Goal: Transaction & Acquisition: Subscribe to service/newsletter

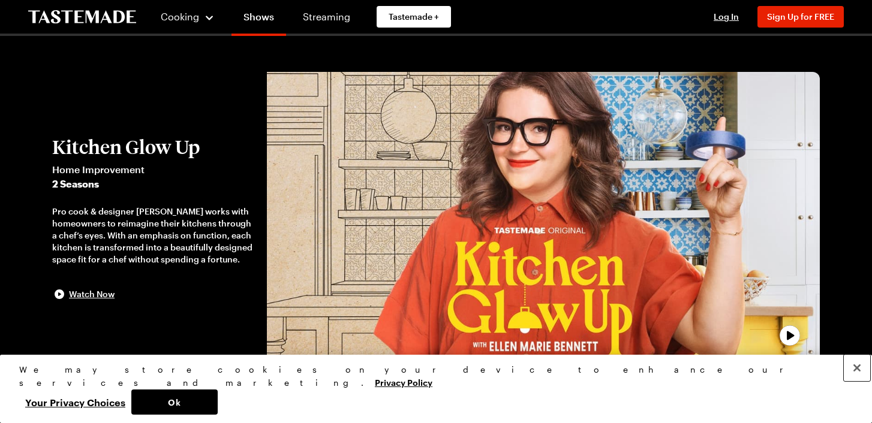
click at [857, 381] on button "Close" at bounding box center [857, 368] width 26 height 26
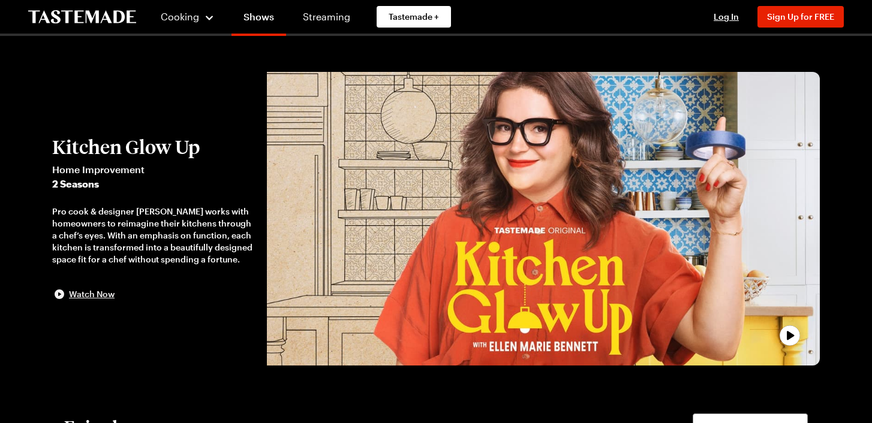
click at [94, 294] on span "Watch Now" at bounding box center [92, 294] width 46 height 12
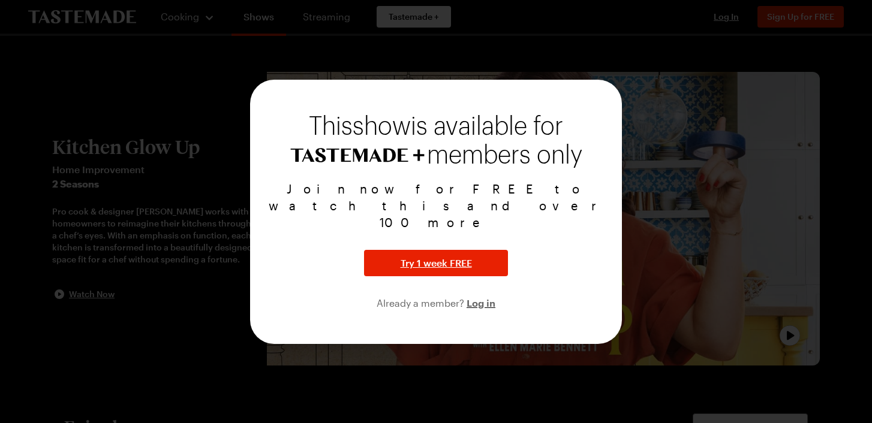
click at [463, 61] on div at bounding box center [436, 211] width 872 height 423
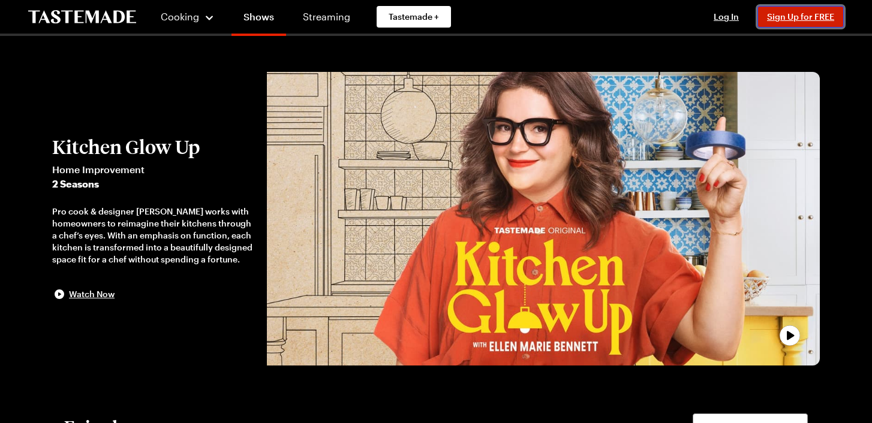
click at [795, 19] on span "Sign Up for FREE" at bounding box center [800, 16] width 67 height 10
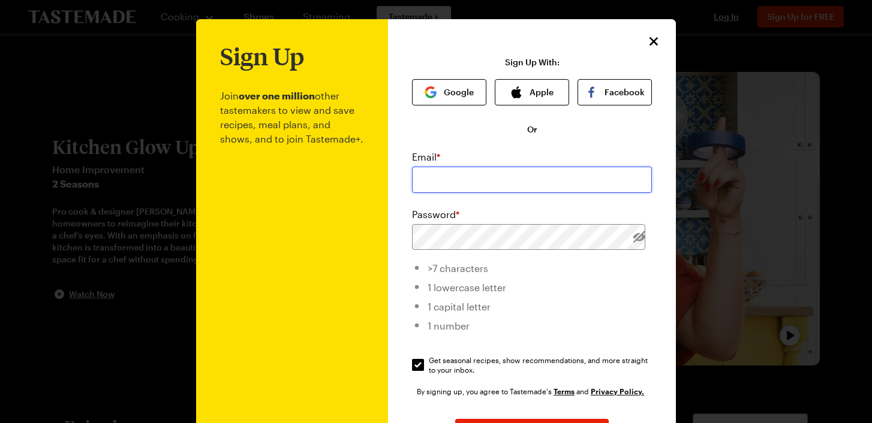
click at [504, 187] on input "email" at bounding box center [532, 180] width 240 height 26
click at [423, 223] on div "Password *" at bounding box center [532, 229] width 240 height 43
click at [417, 369] on input "Get seasonal recipes, show recommendations, and more straight to your inbox. Ge…" at bounding box center [418, 365] width 12 height 12
checkbox input "false"
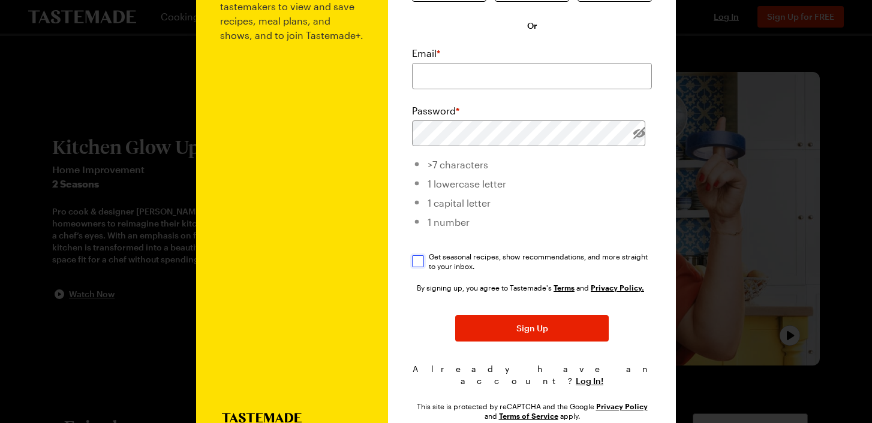
scroll to position [105, 0]
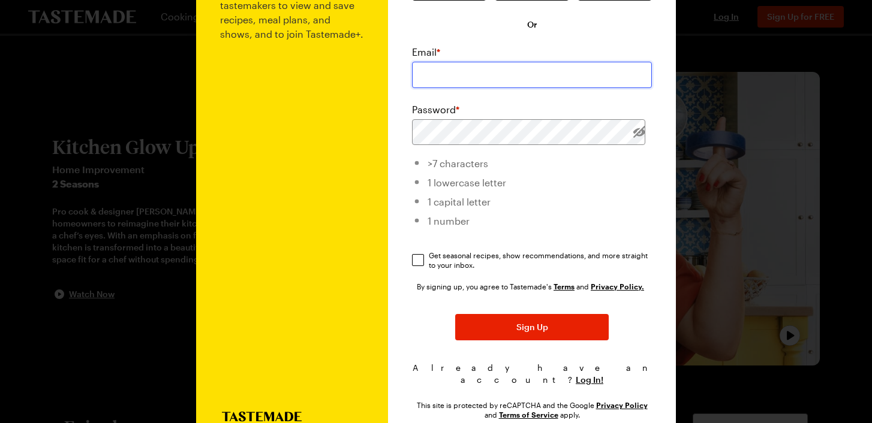
click at [483, 64] on input "email" at bounding box center [532, 75] width 240 height 26
type input "[EMAIL_ADDRESS][DOMAIN_NAME]"
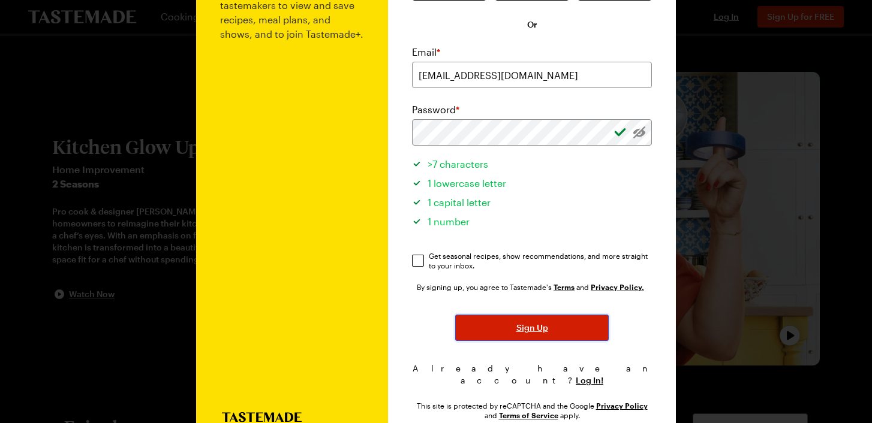
click at [544, 326] on span "Sign Up" at bounding box center [532, 328] width 32 height 12
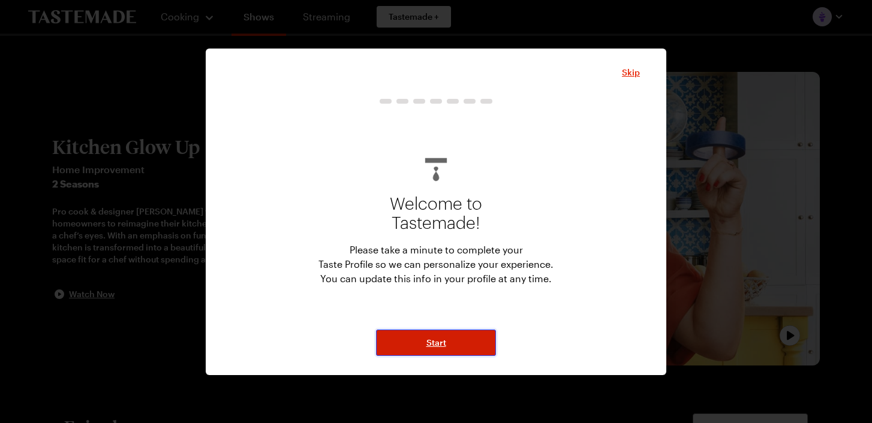
click at [443, 341] on span "Start" at bounding box center [436, 343] width 20 height 12
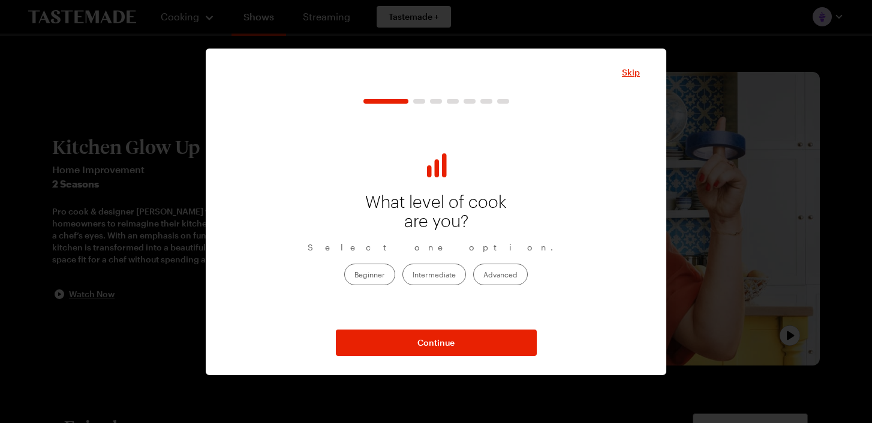
click at [433, 276] on label "Intermediate" at bounding box center [434, 275] width 64 height 22
click at [413, 276] on input "Intermediate" at bounding box center [413, 276] width 0 height 0
click at [369, 270] on label "Beginner" at bounding box center [369, 275] width 51 height 22
click at [354, 276] on input "Beginner" at bounding box center [354, 276] width 0 height 0
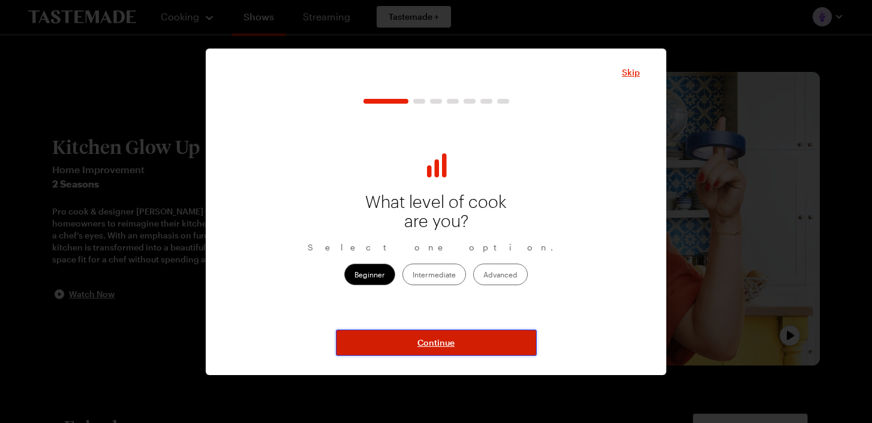
click at [395, 339] on button "Continue" at bounding box center [436, 343] width 201 height 26
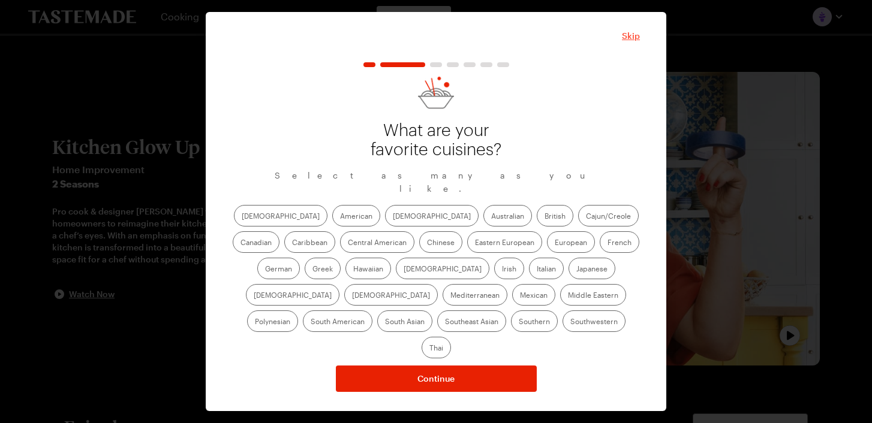
click at [630, 42] on span "Skip" at bounding box center [631, 36] width 18 height 12
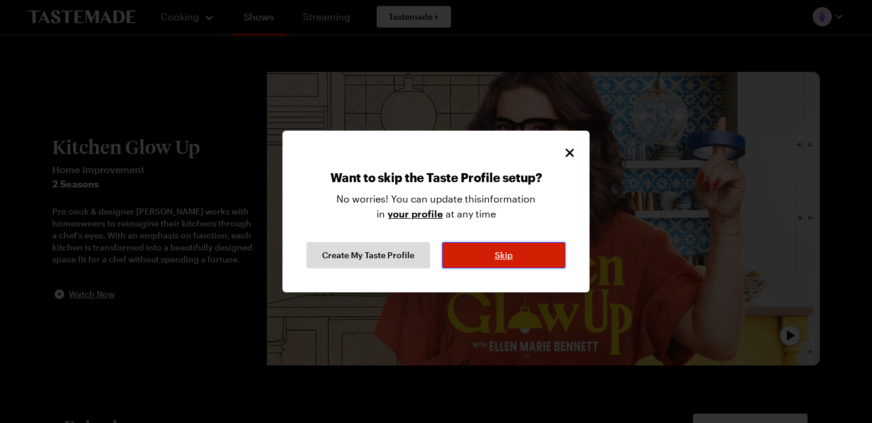
click at [501, 257] on span "Skip" at bounding box center [504, 255] width 18 height 12
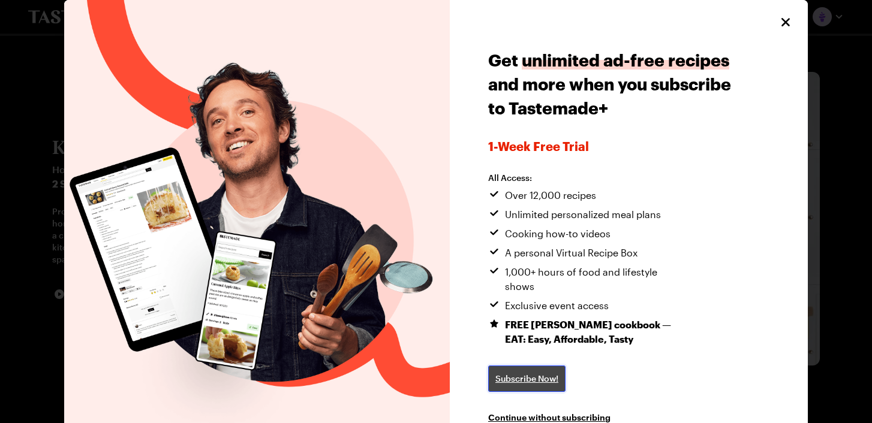
click at [540, 373] on span "Subscribe Now!" at bounding box center [526, 379] width 63 height 12
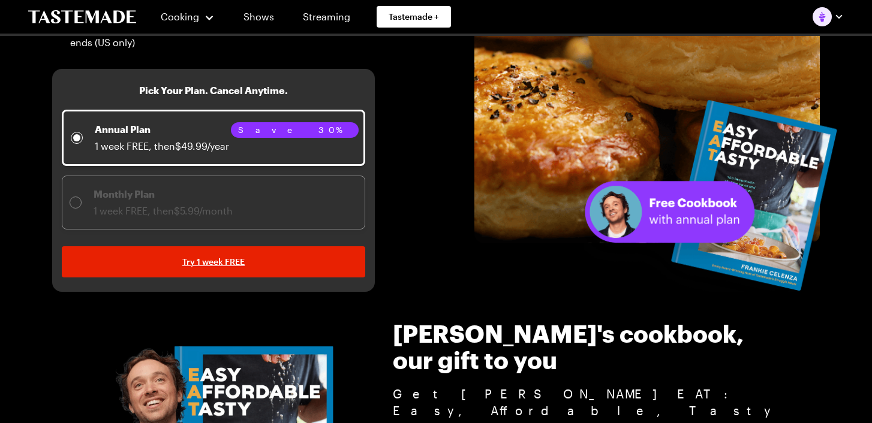
scroll to position [280, 0]
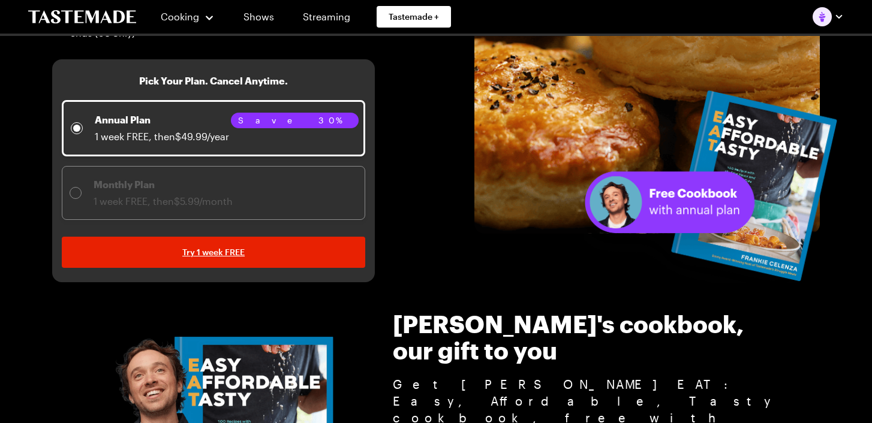
click at [173, 197] on span "1 week FREE, then $5.99/month" at bounding box center [163, 201] width 139 height 11
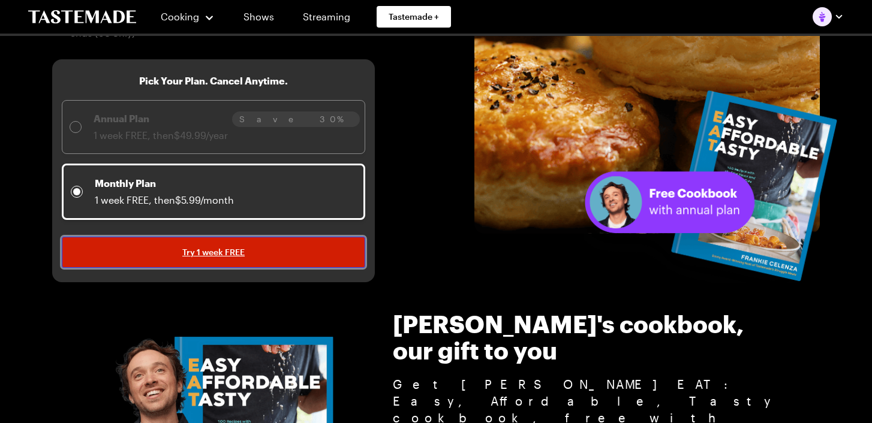
click at [202, 251] on span "Try 1 week FREE" at bounding box center [213, 252] width 62 height 12
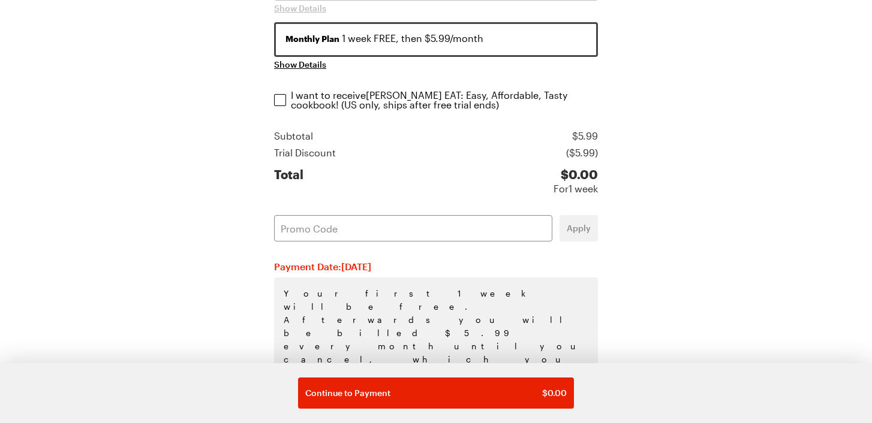
scroll to position [266, 0]
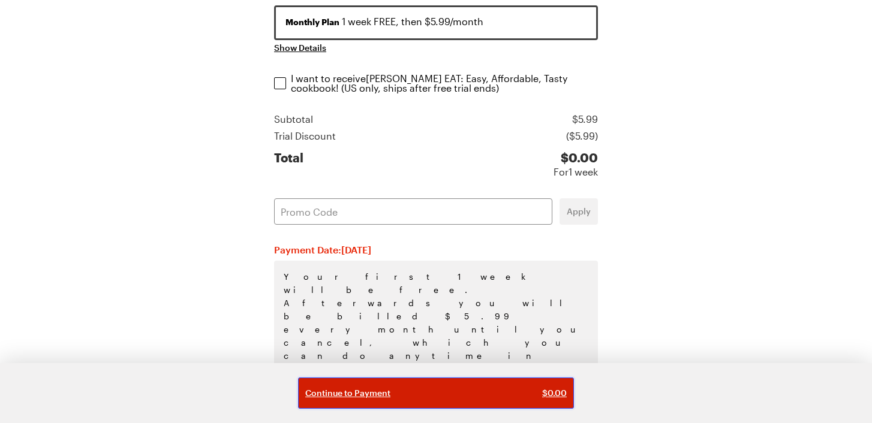
click at [424, 398] on div "Continue to Payment $ 0.00" at bounding box center [435, 393] width 261 height 12
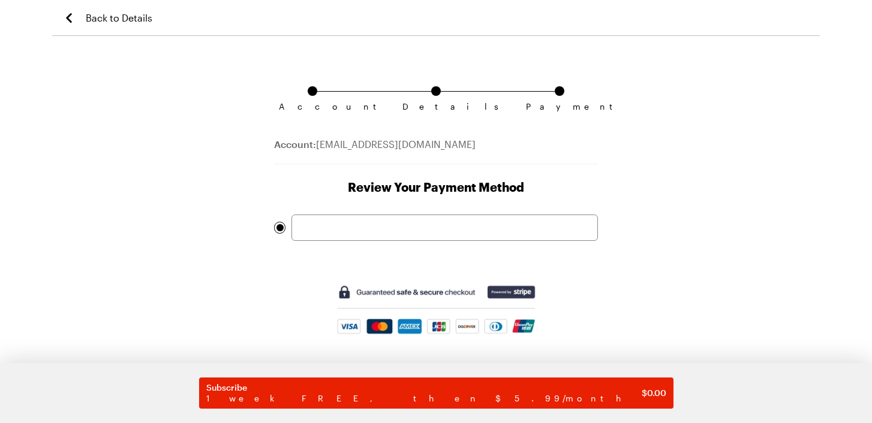
scroll to position [16, 0]
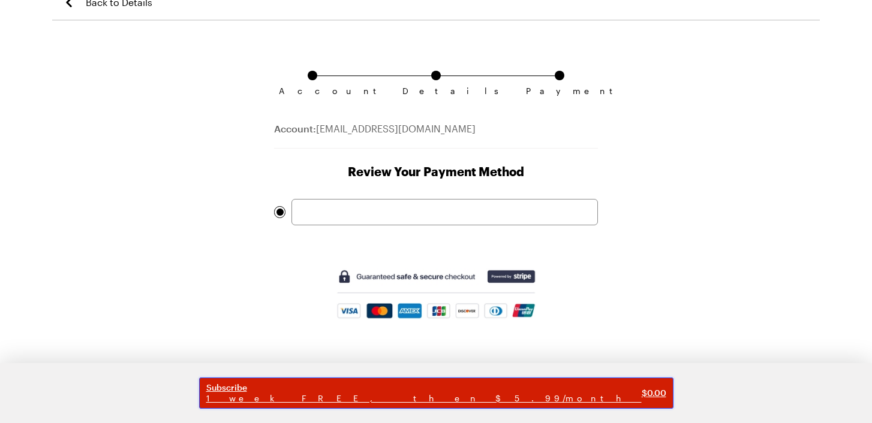
click at [425, 404] on span "1 week FREE, then $5.99/month" at bounding box center [423, 398] width 435 height 11
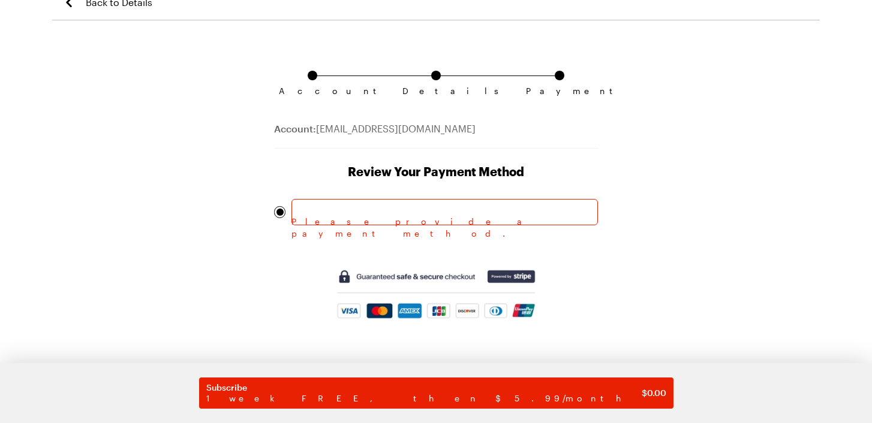
click at [414, 226] on div "Please provide a payment method." at bounding box center [436, 213] width 324 height 29
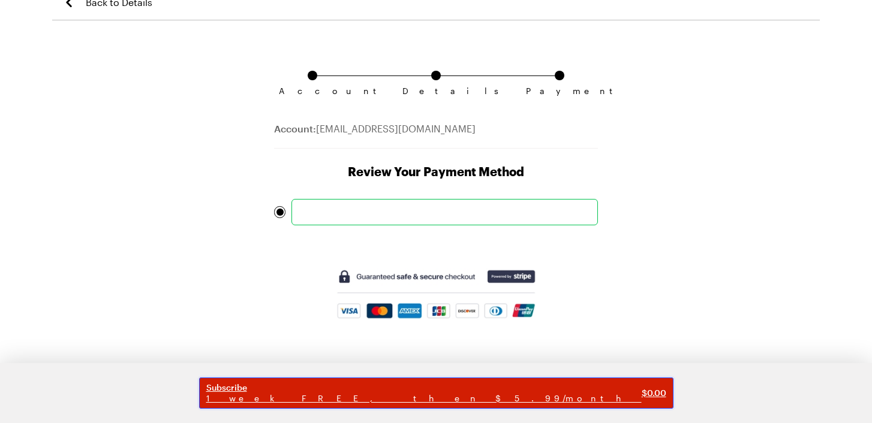
click at [332, 387] on span "Subscribe" at bounding box center [423, 388] width 435 height 11
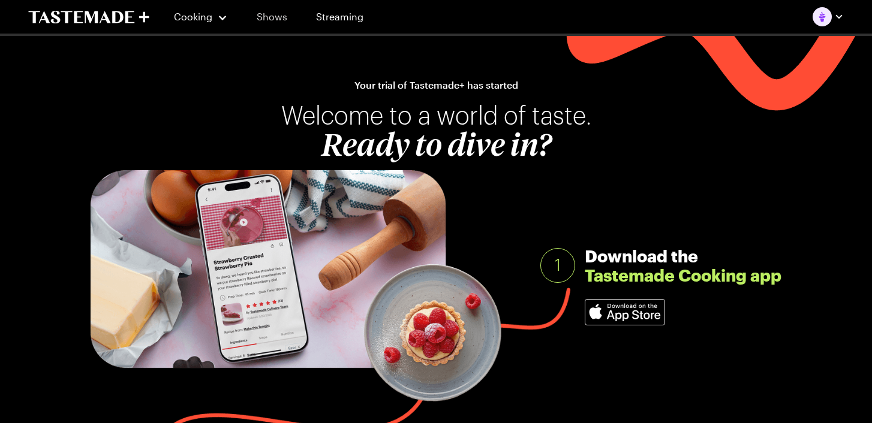
click at [276, 19] on link "Shows" at bounding box center [272, 17] width 55 height 34
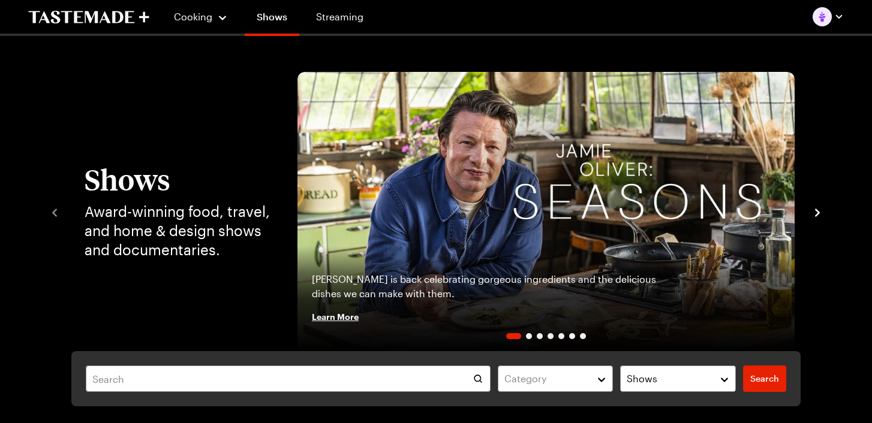
click at [819, 211] on icon "navigate to next item" at bounding box center [817, 213] width 12 height 12
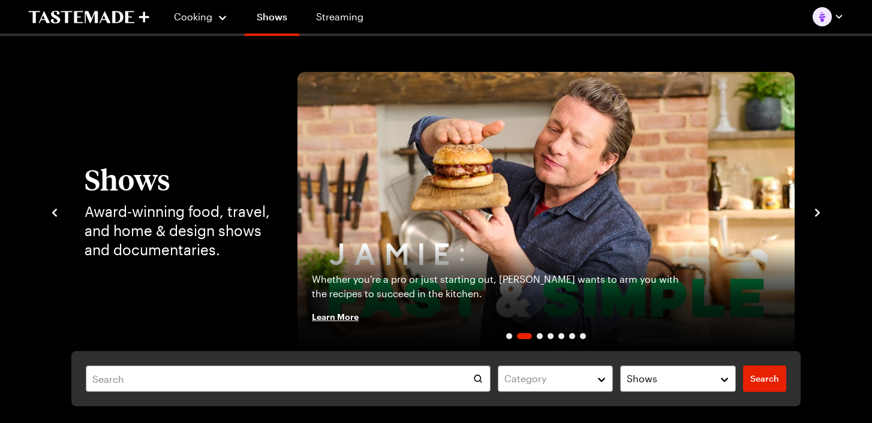
click at [819, 211] on icon "navigate to next item" at bounding box center [817, 213] width 12 height 12
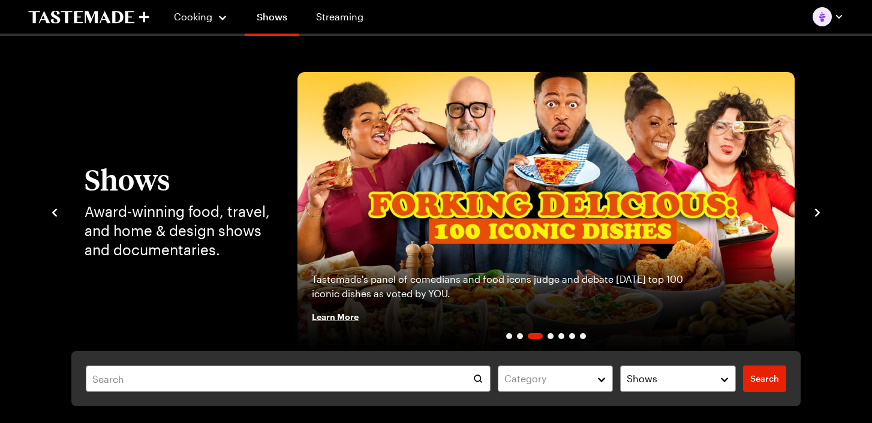
click at [819, 211] on icon "navigate to next item" at bounding box center [817, 213] width 12 height 12
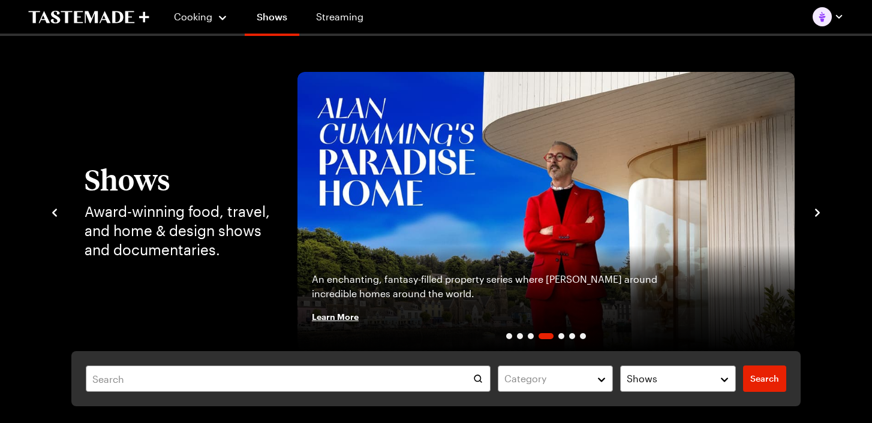
click at [819, 211] on icon "navigate to next item" at bounding box center [817, 213] width 12 height 12
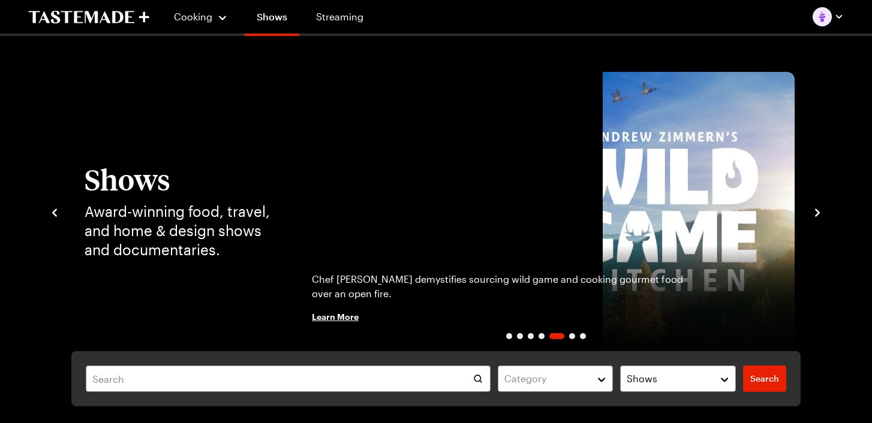
click at [819, 211] on icon "navigate to next item" at bounding box center [817, 213] width 12 height 12
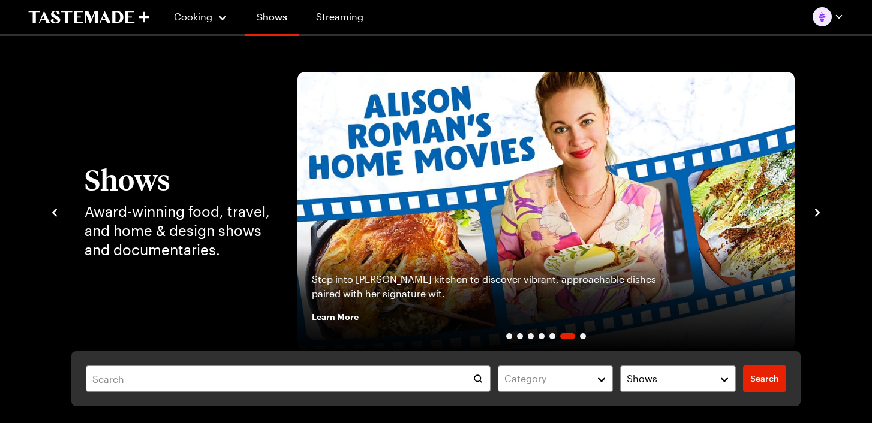
click at [819, 211] on icon "navigate to next item" at bounding box center [817, 213] width 12 height 12
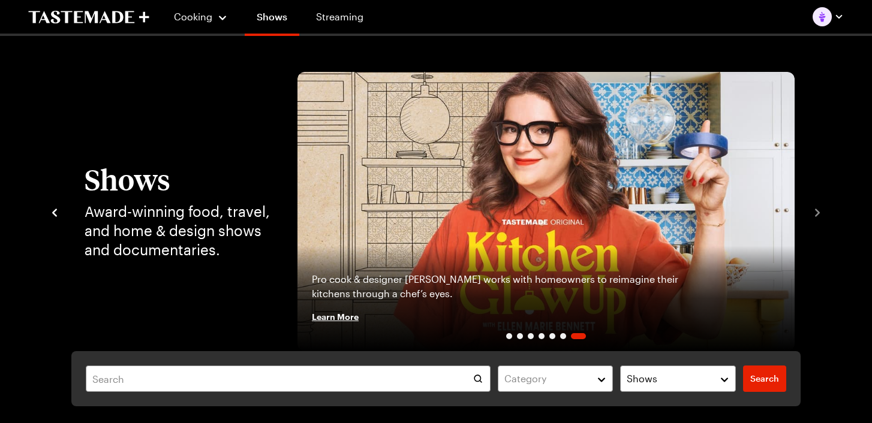
click at [497, 236] on img "7 / 7" at bounding box center [545, 211] width 497 height 279
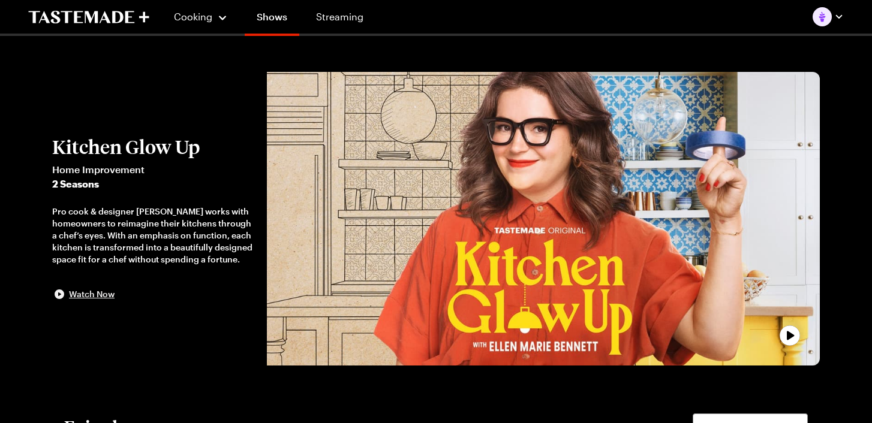
click at [100, 293] on span "Watch Now" at bounding box center [92, 294] width 46 height 12
